Goal: Task Accomplishment & Management: Manage account settings

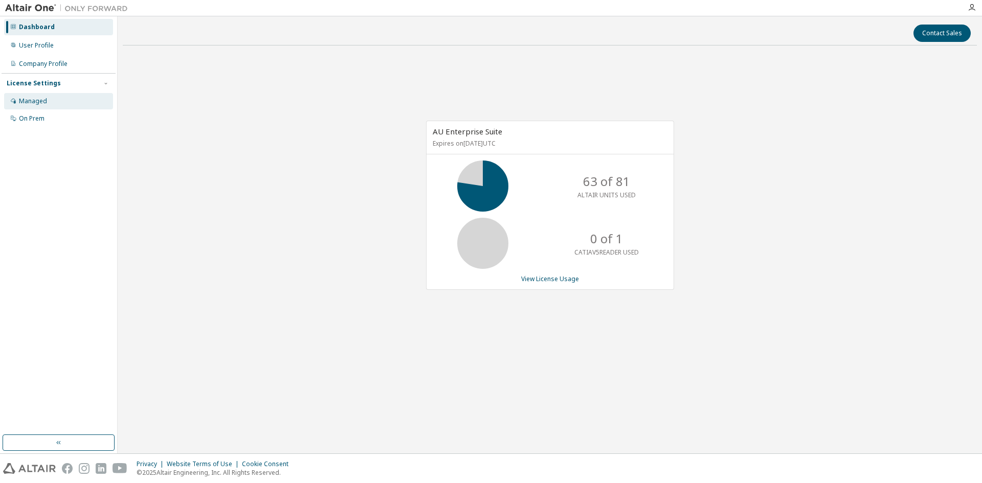
click at [25, 98] on div "Managed" at bounding box center [33, 101] width 28 height 8
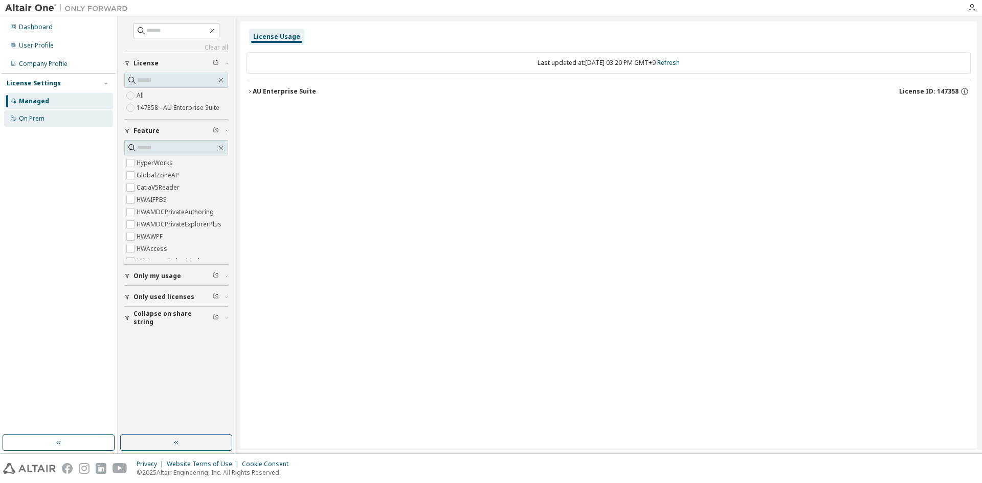
click at [30, 123] on div "On Prem" at bounding box center [58, 119] width 109 height 16
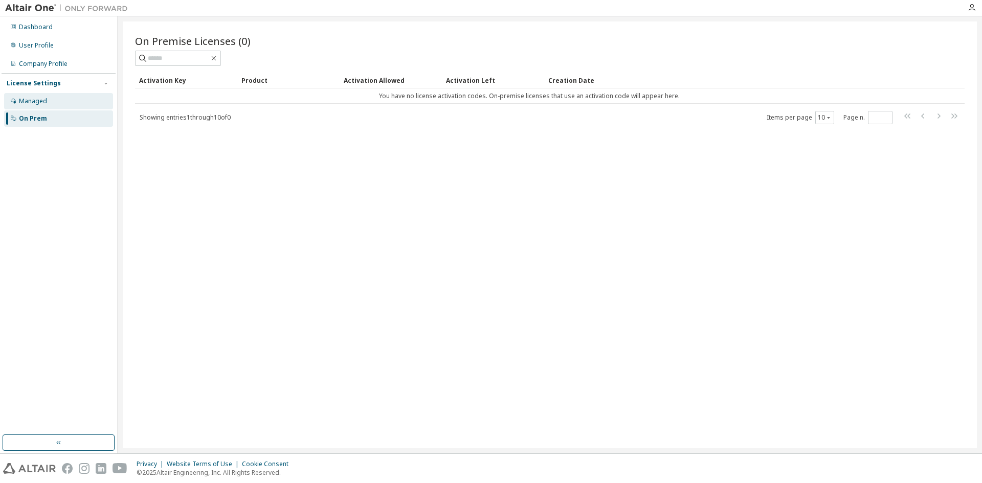
click at [31, 102] on div "Managed" at bounding box center [33, 101] width 28 height 8
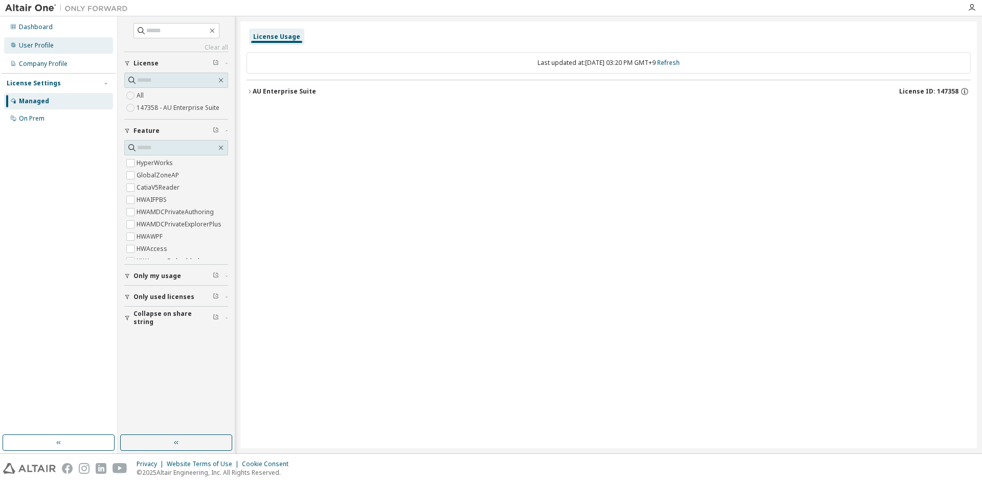
click at [44, 51] on div "User Profile" at bounding box center [58, 45] width 109 height 16
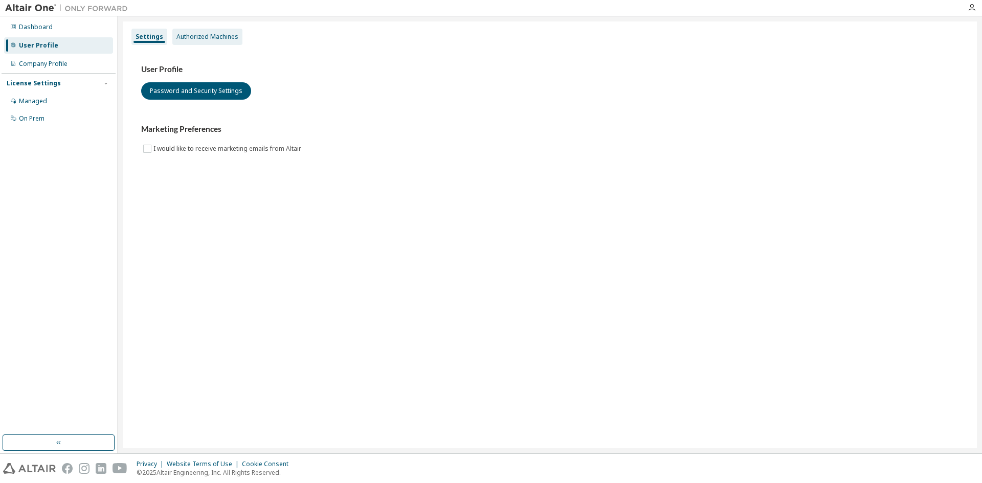
click at [191, 36] on div "Authorized Machines" at bounding box center [208, 37] width 62 height 8
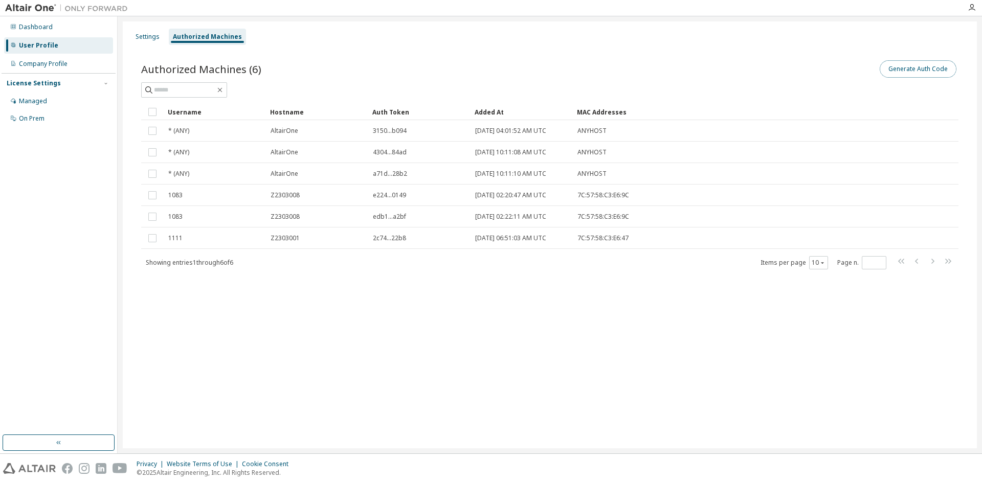
click at [904, 64] on button "Generate Auth Code" at bounding box center [918, 68] width 77 height 17
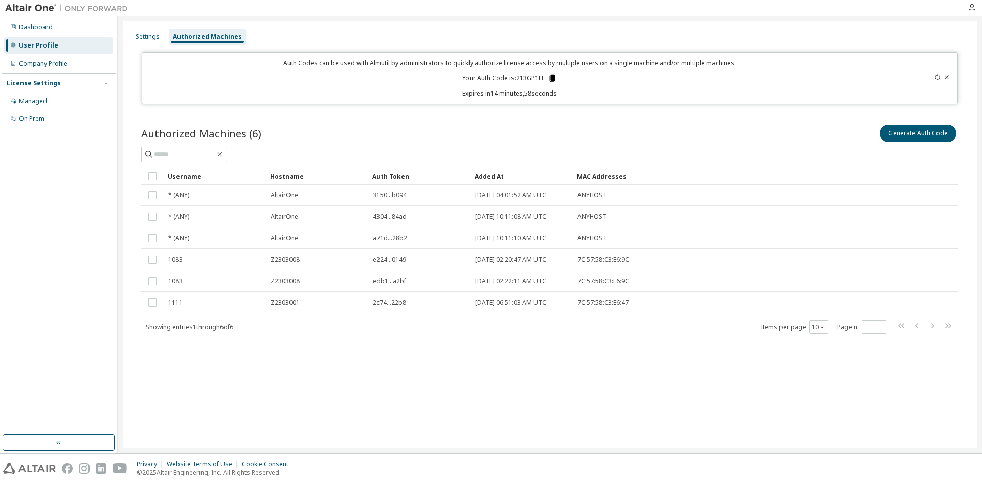
click at [554, 76] on icon at bounding box center [553, 78] width 6 height 7
click at [737, 82] on div "Auth Codes can be used with Almutil by administrators to quickly authorize lice…" at bounding box center [509, 78] width 723 height 39
click at [949, 76] on icon at bounding box center [947, 77] width 4 height 4
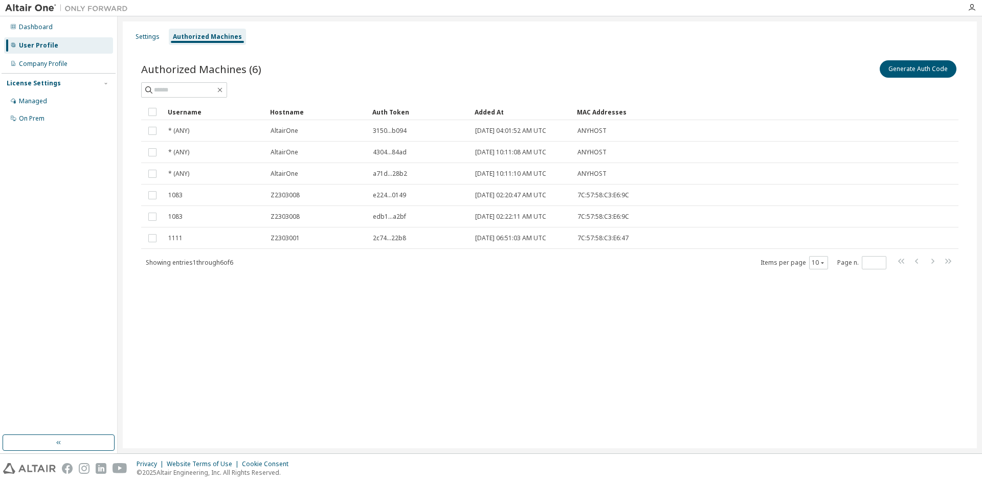
click at [354, 30] on div "Settings Authorized Machines" at bounding box center [550, 37] width 842 height 18
click at [907, 71] on button "Generate Auth Code" at bounding box center [918, 68] width 77 height 17
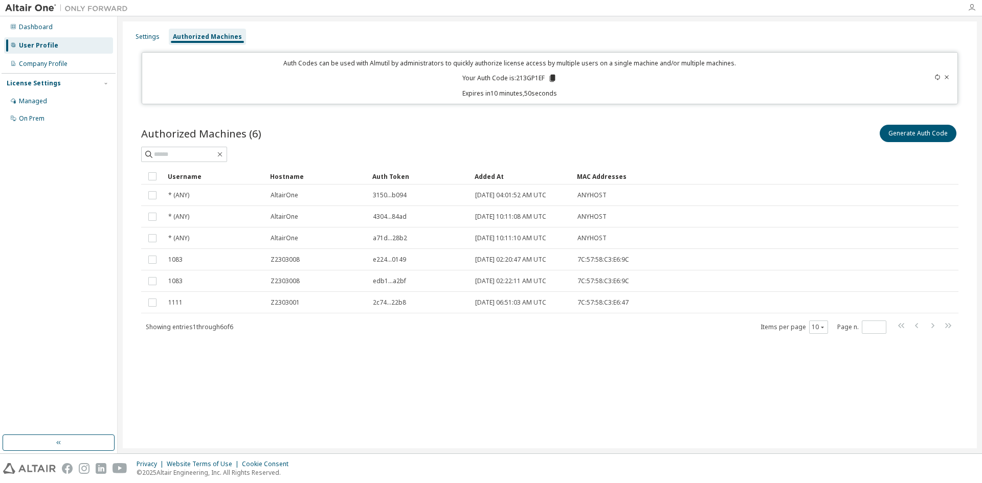
click at [972, 7] on icon "button" at bounding box center [972, 8] width 8 height 8
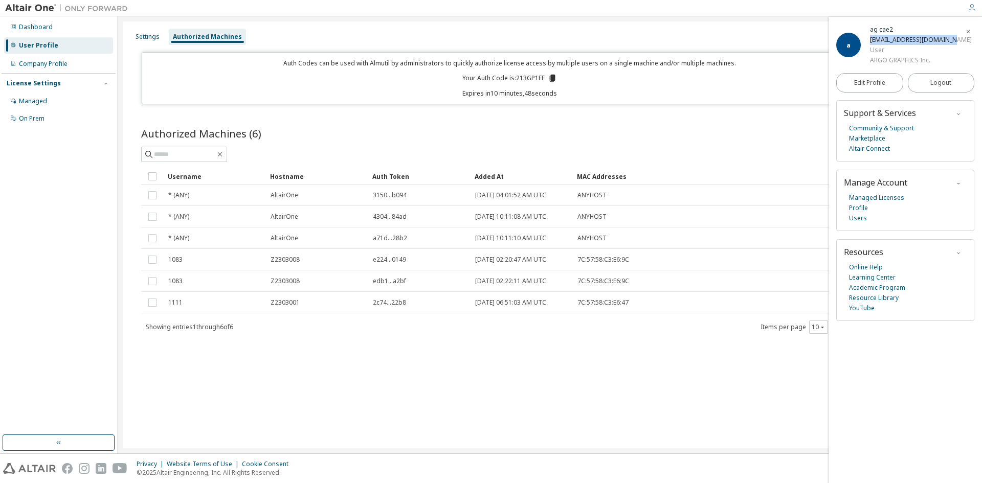
drag, startPoint x: 951, startPoint y: 40, endPoint x: 872, endPoint y: 41, distance: 78.8
click at [872, 41] on div "a ag cae2 [EMAIL_ADDRESS][DOMAIN_NAME] User ARGO GRAPHICS Inc." at bounding box center [905, 45] width 138 height 41
copy div "[EMAIL_ADDRESS][DOMAIN_NAME]"
